Goal: Task Accomplishment & Management: Complete application form

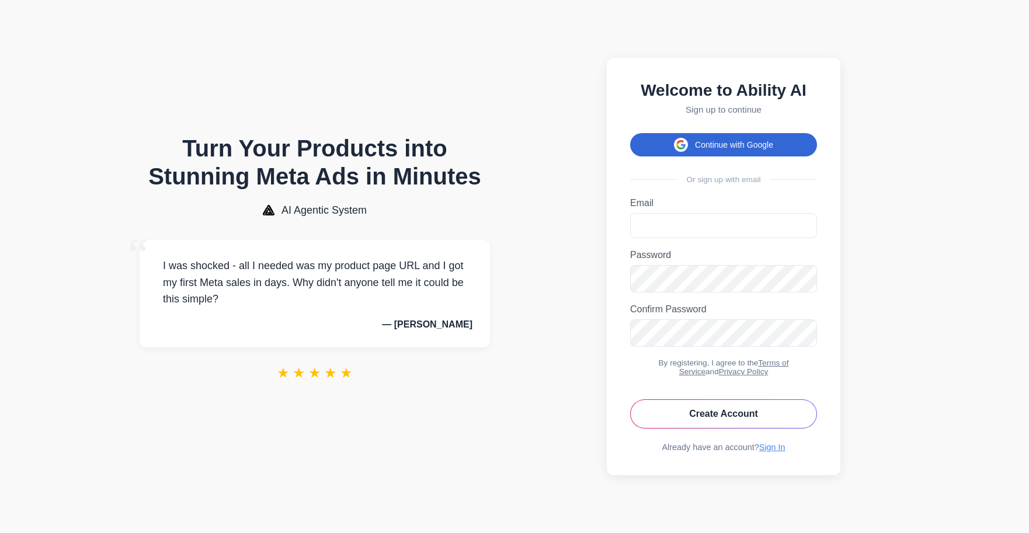
click at [693, 133] on button "Continue with Google" at bounding box center [723, 144] width 187 height 23
click at [706, 137] on button "Continue with Google" at bounding box center [723, 144] width 187 height 23
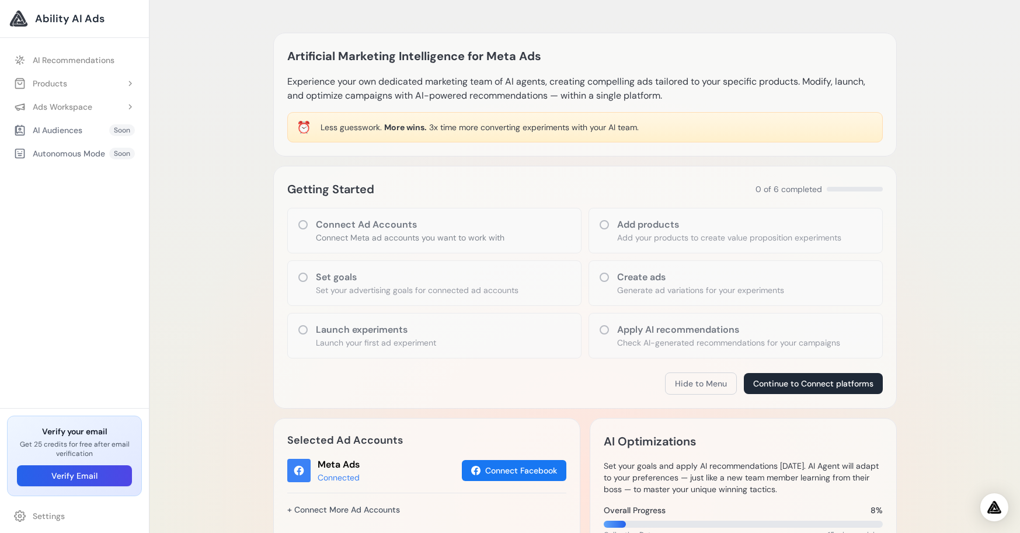
click at [307, 223] on icon at bounding box center [302, 224] width 9 height 9
click at [833, 379] on button "Continue to Connect platforms" at bounding box center [813, 383] width 139 height 21
